Goal: Information Seeking & Learning: Learn about a topic

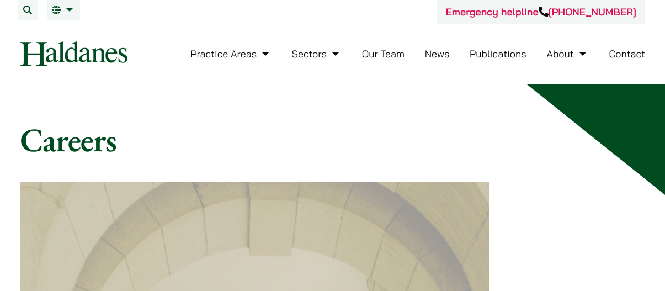
scroll to position [918, 0]
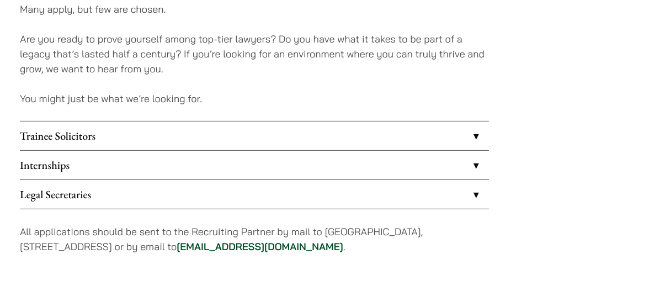
drag, startPoint x: 0, startPoint y: 0, endPoint x: 240, endPoint y: 165, distance: 291.2
click at [240, 165] on link "Internships" at bounding box center [254, 165] width 469 height 29
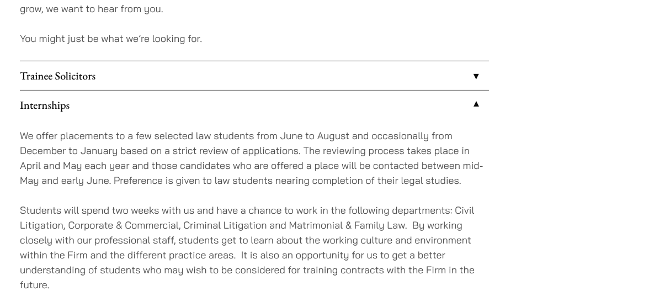
scroll to position [985, 0]
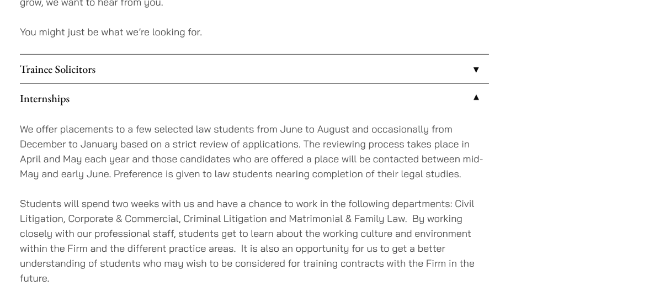
click at [158, 137] on p "We offer placements to a few selected law students from June to August and occa…" at bounding box center [254, 151] width 469 height 60
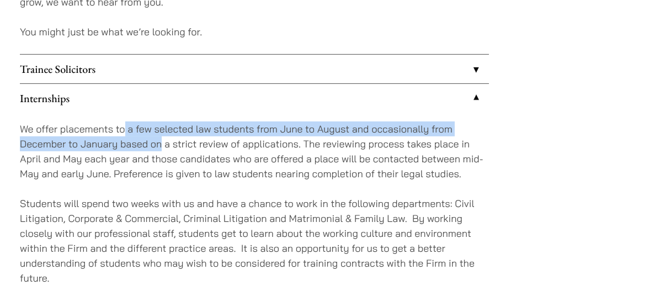
drag, startPoint x: 158, startPoint y: 137, endPoint x: 124, endPoint y: 135, distance: 34.3
click at [124, 135] on p "We offer placements to a few selected law students from June to August and occa…" at bounding box center [254, 151] width 469 height 60
click at [99, 145] on p "We offer placements to a few selected law students from June to August and occa…" at bounding box center [254, 151] width 469 height 60
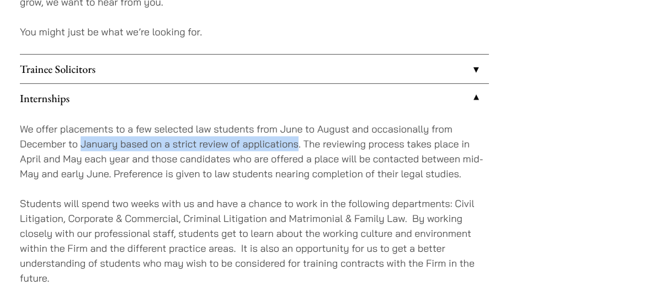
drag, startPoint x: 99, startPoint y: 145, endPoint x: 274, endPoint y: 149, distance: 175.6
click at [274, 149] on p "We offer placements to a few selected law students from June to August and occa…" at bounding box center [254, 151] width 469 height 60
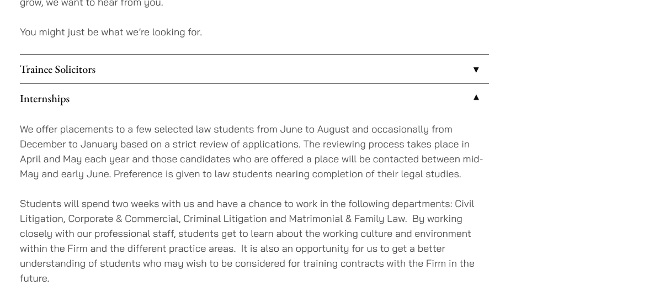
click at [316, 146] on p "We offer placements to a few selected law students from June to August and occa…" at bounding box center [254, 151] width 469 height 60
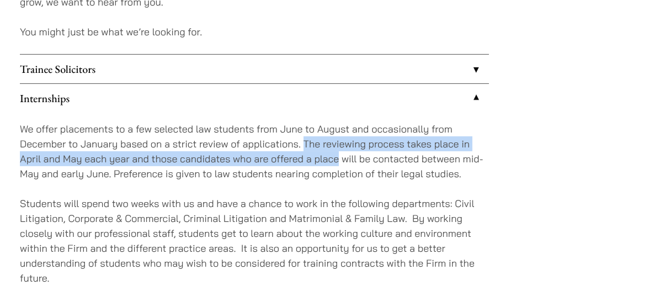
click at [317, 151] on p "We offer placements to a few selected law students from June to August and occa…" at bounding box center [254, 151] width 469 height 60
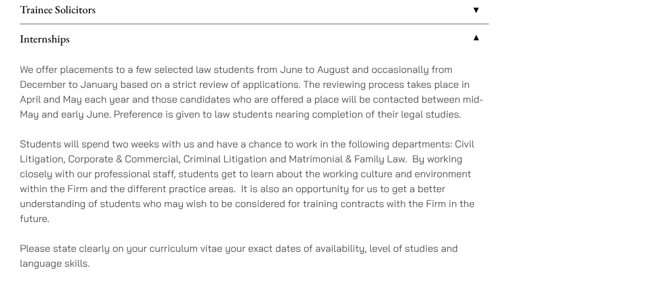
scroll to position [1048, 0]
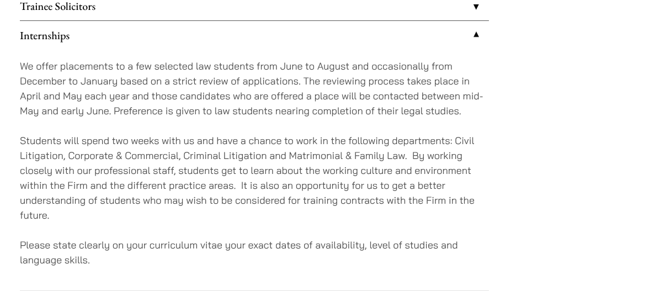
click at [316, 161] on p "Students will spend two weeks with us and have a chance to work in the followin…" at bounding box center [254, 177] width 469 height 89
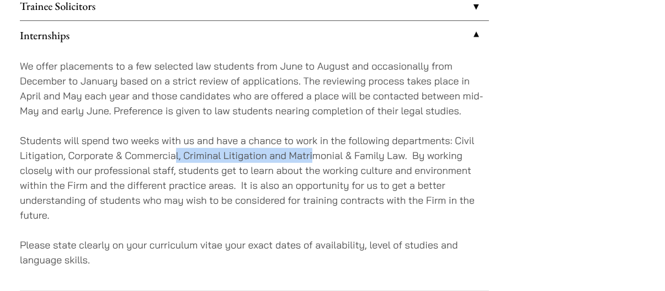
drag, startPoint x: 316, startPoint y: 161, endPoint x: 176, endPoint y: 158, distance: 139.7
click at [176, 158] on p "Students will spend two weeks with us and have a chance to work in the followin…" at bounding box center [254, 177] width 469 height 89
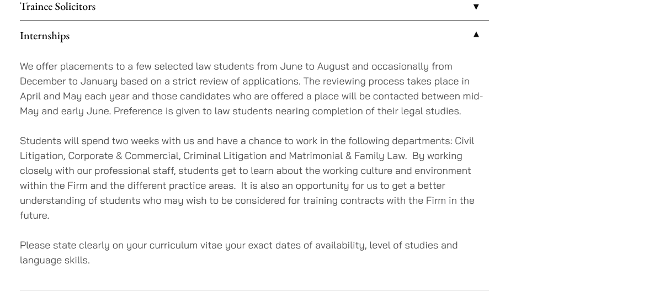
click at [176, 173] on p "Students will spend two weeks with us and have a chance to work in the followin…" at bounding box center [254, 177] width 469 height 89
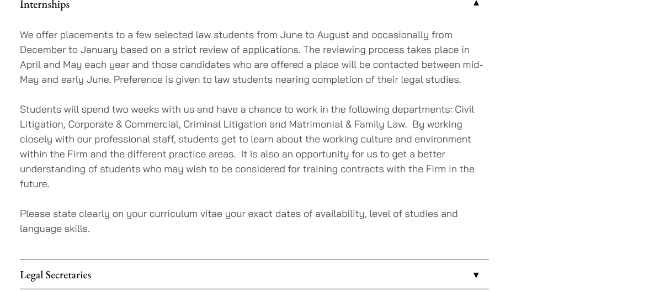
scroll to position [1088, 0]
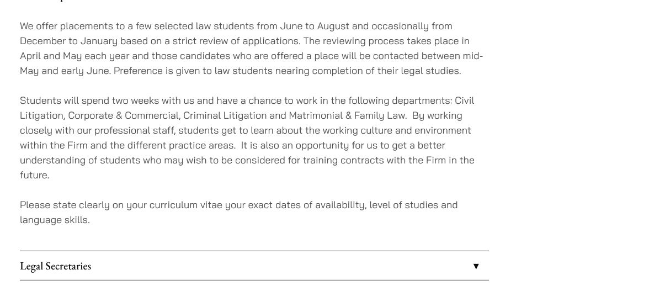
click at [176, 173] on p "Students will spend two weeks with us and have a chance to work in the followin…" at bounding box center [254, 137] width 469 height 89
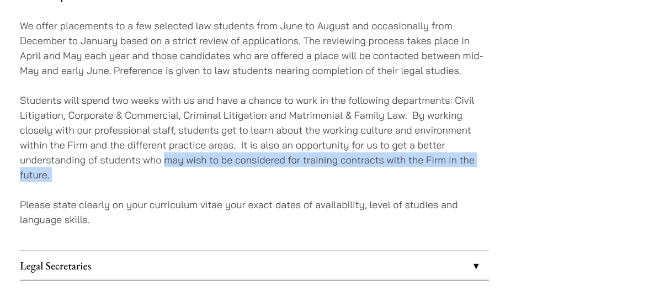
drag, startPoint x: 176, startPoint y: 173, endPoint x: 173, endPoint y: 160, distance: 13.5
click at [173, 160] on p "Students will spend two weeks with us and have a chance to work in the followin…" at bounding box center [254, 137] width 469 height 89
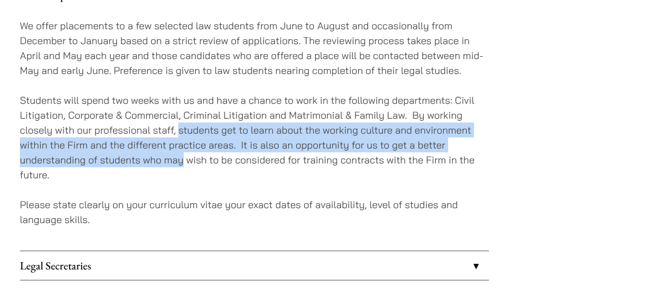
drag, startPoint x: 173, startPoint y: 160, endPoint x: 178, endPoint y: 134, distance: 26.4
click at [178, 134] on p "Students will spend two weeks with us and have a chance to work in the followin…" at bounding box center [254, 137] width 469 height 89
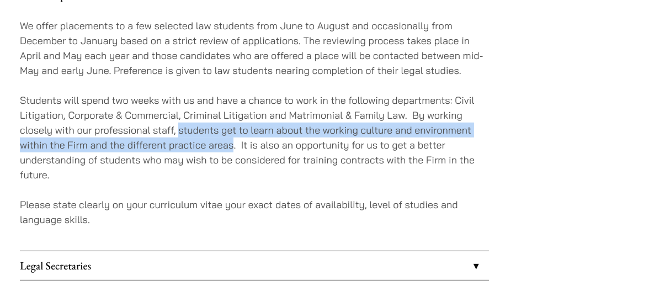
drag, startPoint x: 178, startPoint y: 134, endPoint x: 225, endPoint y: 142, distance: 47.2
click at [225, 142] on p "Students will spend two weeks with us and have a chance to work in the followin…" at bounding box center [254, 137] width 469 height 89
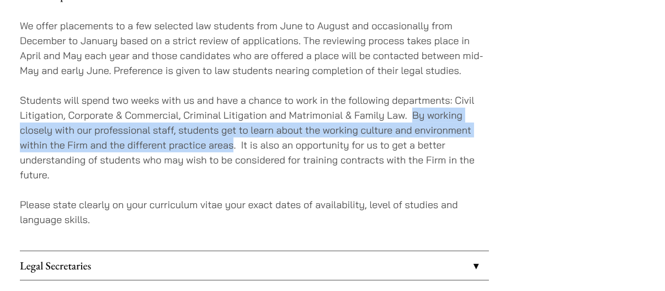
drag, startPoint x: 225, startPoint y: 142, endPoint x: 418, endPoint y: 120, distance: 194.0
click at [418, 120] on p "Students will spend two weeks with us and have a chance to work in the followin…" at bounding box center [254, 137] width 469 height 89
drag, startPoint x: 418, startPoint y: 120, endPoint x: 241, endPoint y: 147, distance: 178.7
click at [241, 147] on p "Students will spend two weeks with us and have a chance to work in the followin…" at bounding box center [254, 137] width 469 height 89
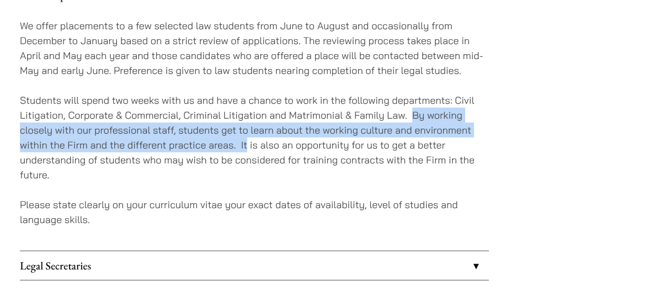
click at [241, 147] on p "Students will spend two weeks with us and have a chance to work in the followin…" at bounding box center [254, 137] width 469 height 89
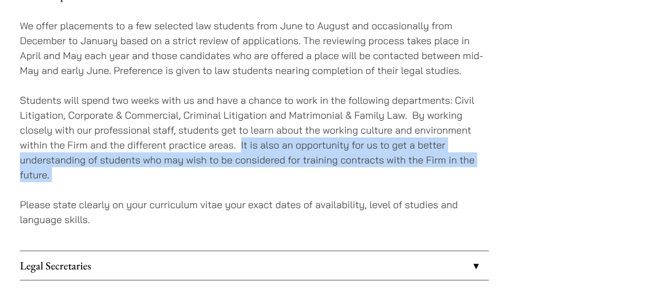
drag, startPoint x: 241, startPoint y: 147, endPoint x: 292, endPoint y: 168, distance: 55.5
click at [292, 168] on p "Students will spend two weeks with us and have a chance to work in the followin…" at bounding box center [254, 137] width 469 height 89
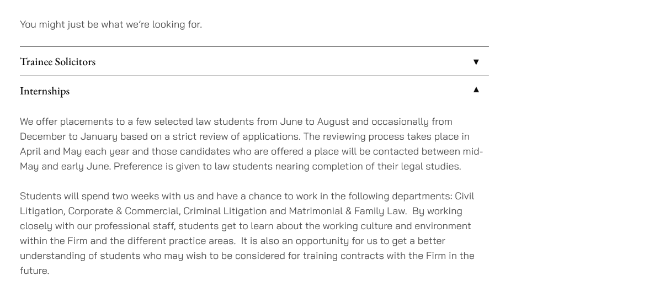
scroll to position [994, 0]
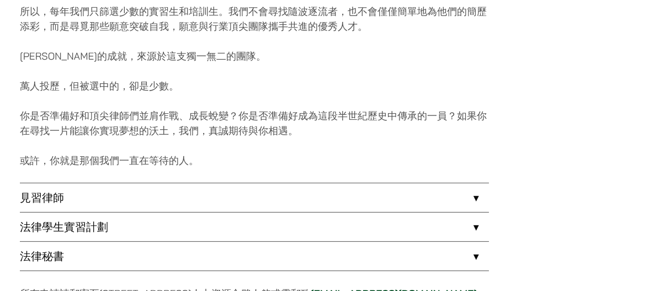
scroll to position [819, 0]
click at [191, 213] on link "法律學生實習計劃" at bounding box center [254, 227] width 469 height 29
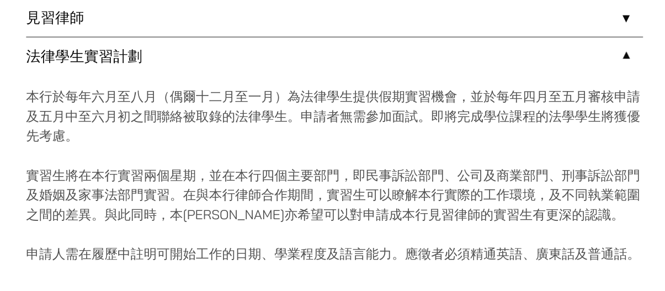
scroll to position [996, 0]
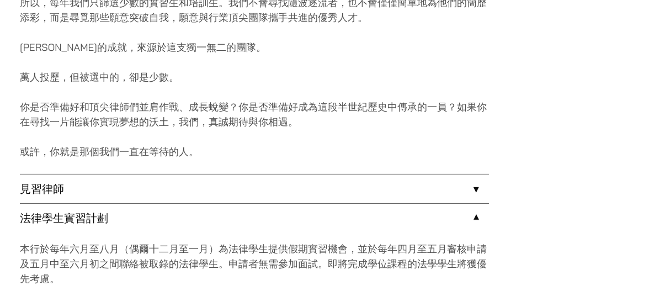
scroll to position [819, 0]
